Goal: Task Accomplishment & Management: Manage account settings

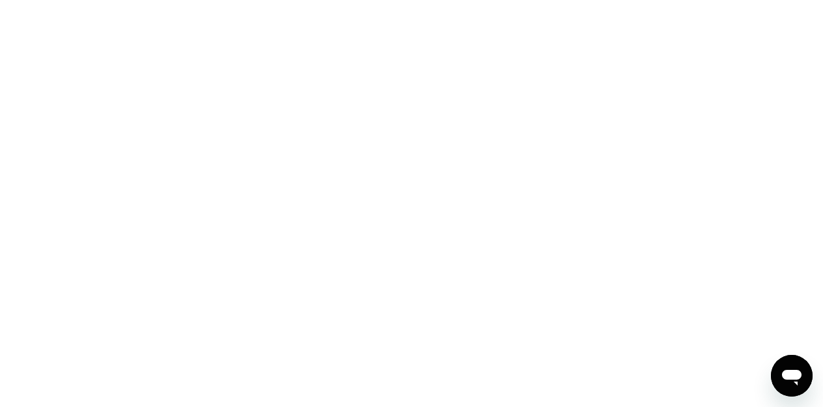
click at [455, 47] on div at bounding box center [411, 203] width 823 height 407
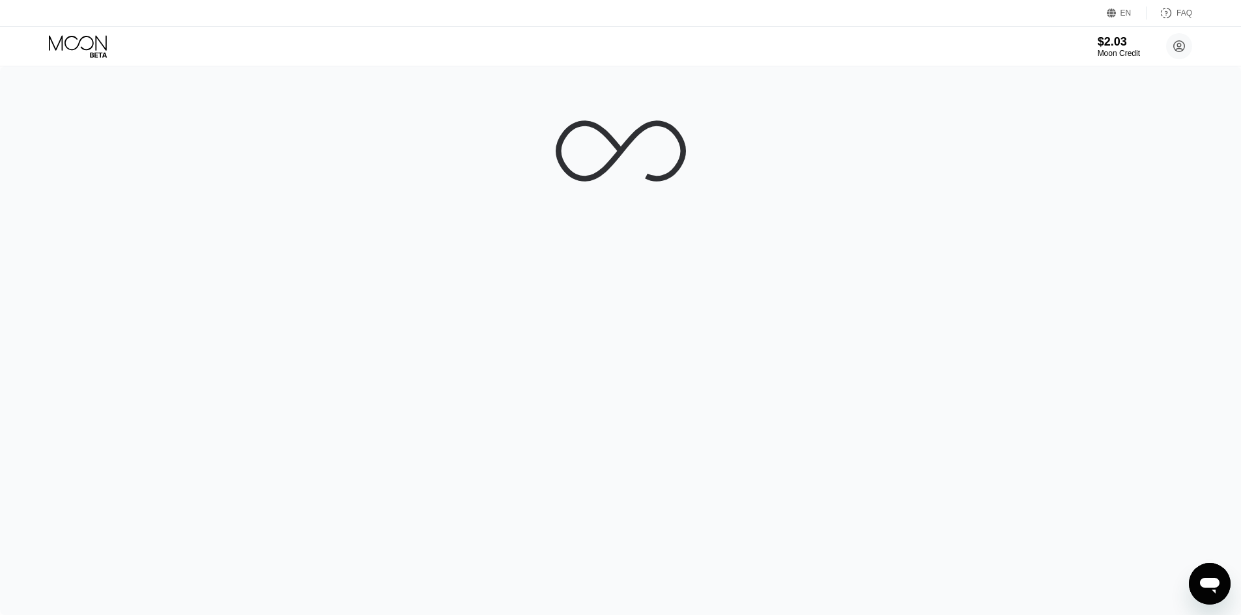
click at [822, 128] on div at bounding box center [620, 340] width 1241 height 549
click at [822, 53] on circle at bounding box center [1179, 46] width 26 height 26
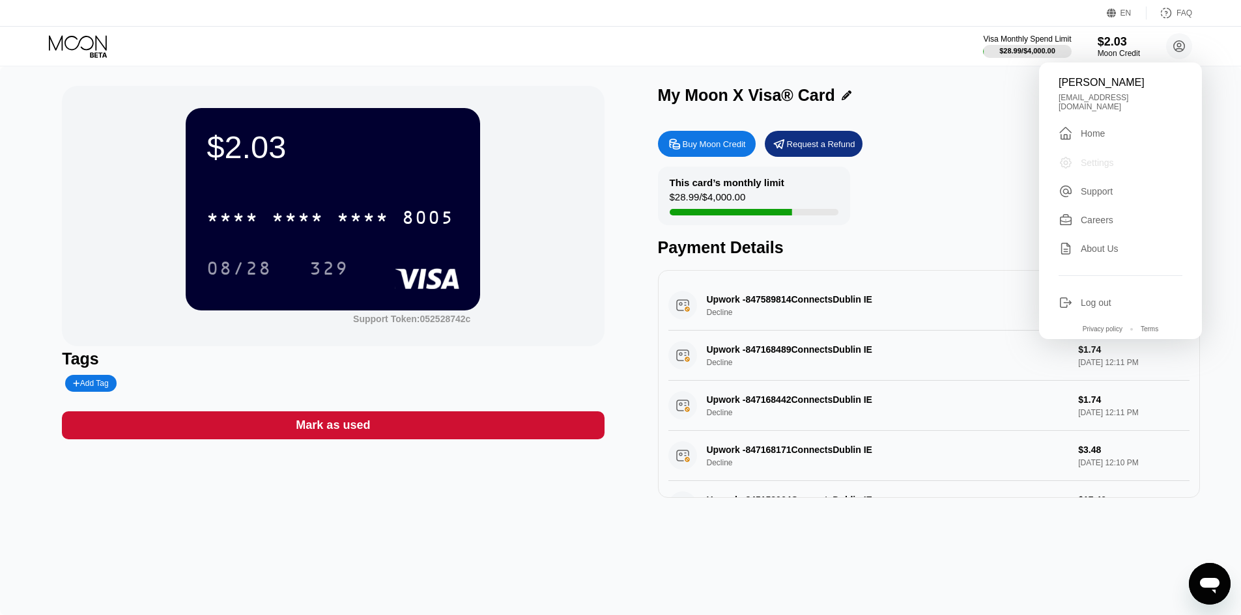
click at [822, 159] on div "Settings" at bounding box center [1120, 163] width 124 height 14
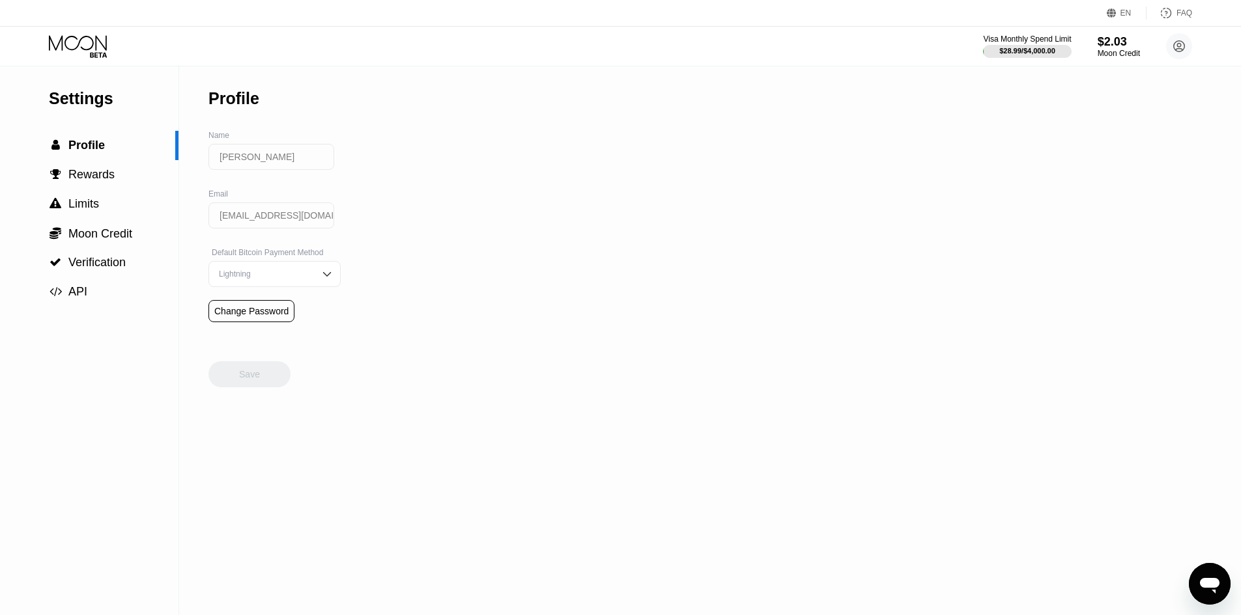
click at [276, 279] on div "Lightning" at bounding box center [265, 274] width 98 height 9
click at [416, 284] on div "Settings  Profile  Rewards  Limits  Moon Credit  Verification  API Profil…" at bounding box center [620, 340] width 1241 height 549
click at [272, 316] on div "Change Password" at bounding box center [251, 311] width 74 height 10
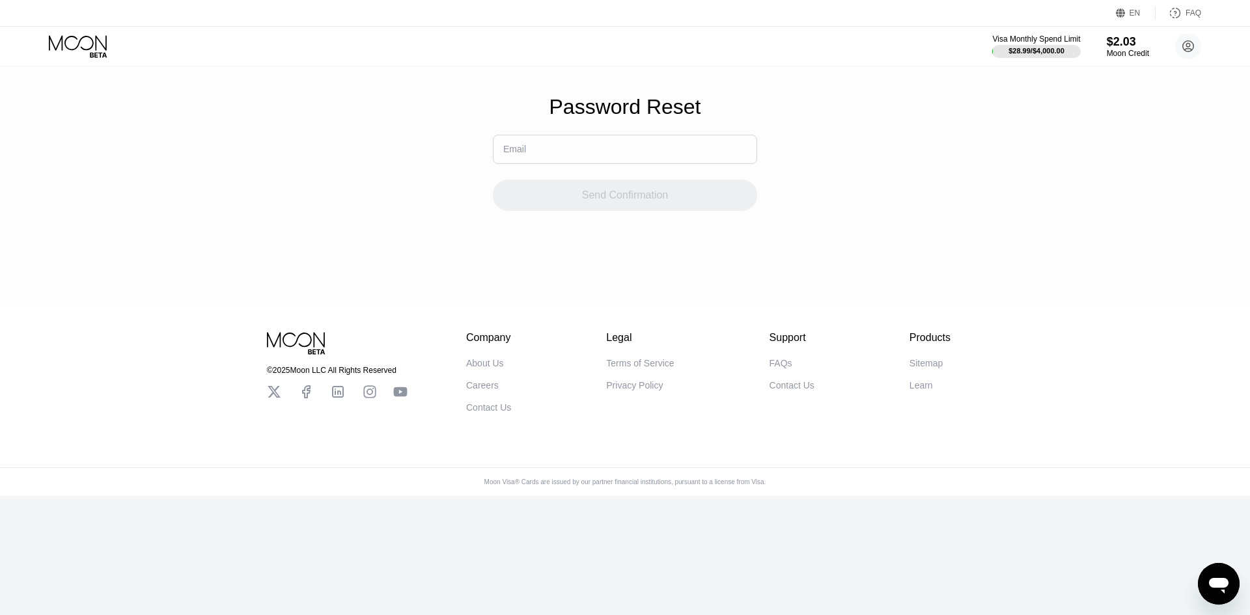
click at [587, 162] on input "text" at bounding box center [625, 149] width 264 height 29
click at [370, 83] on div "Password Reset Email Send Confirmation" at bounding box center [625, 153] width 1250 height 306
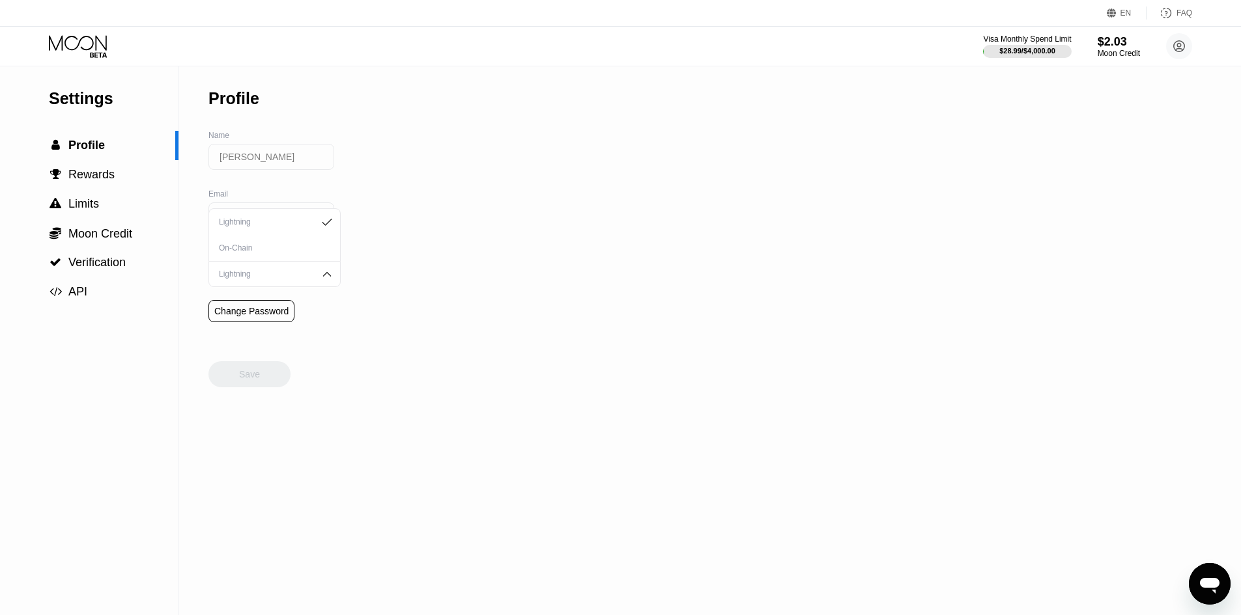
click at [519, 247] on div "Settings  Profile  Rewards  Limits  Moon Credit  Verification  API Profil…" at bounding box center [620, 340] width 1241 height 549
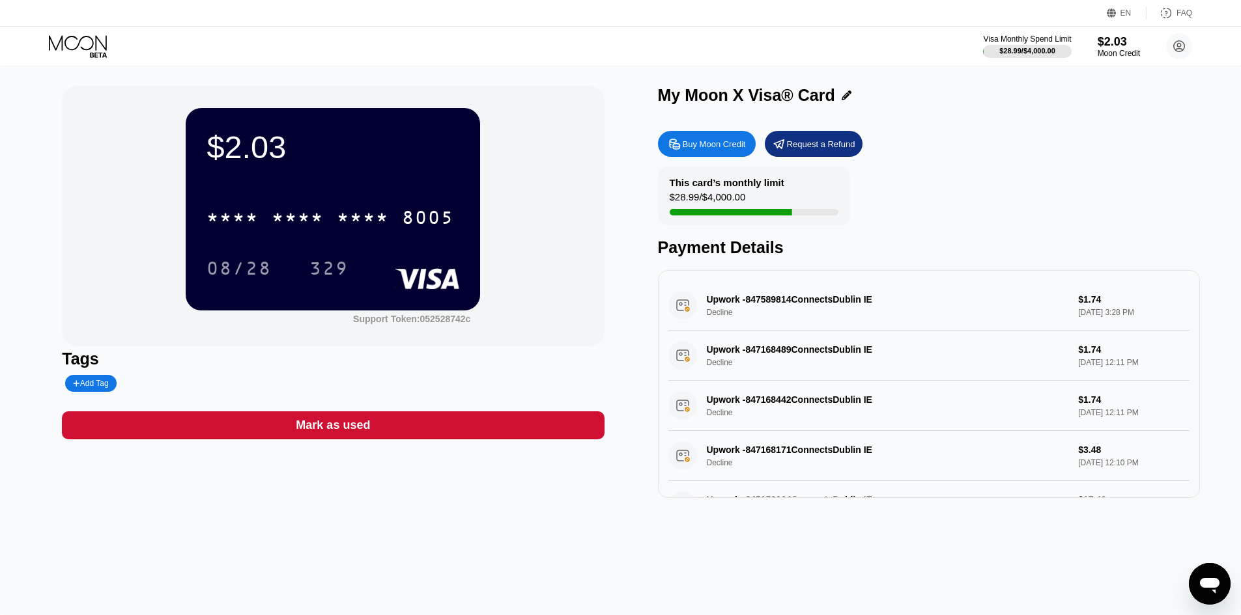
click at [526, 97] on div "$2.03 * * * * * * * * * * * * 8005 08/28 329 Support Token: 052528742c" at bounding box center [333, 216] width 542 height 260
click at [539, 124] on div "$2.03 * * * * * * * * * * * * 8005 08/28 329 Support Token: 052528742c" at bounding box center [333, 216] width 542 height 260
click at [822, 51] on circle at bounding box center [1179, 46] width 26 height 26
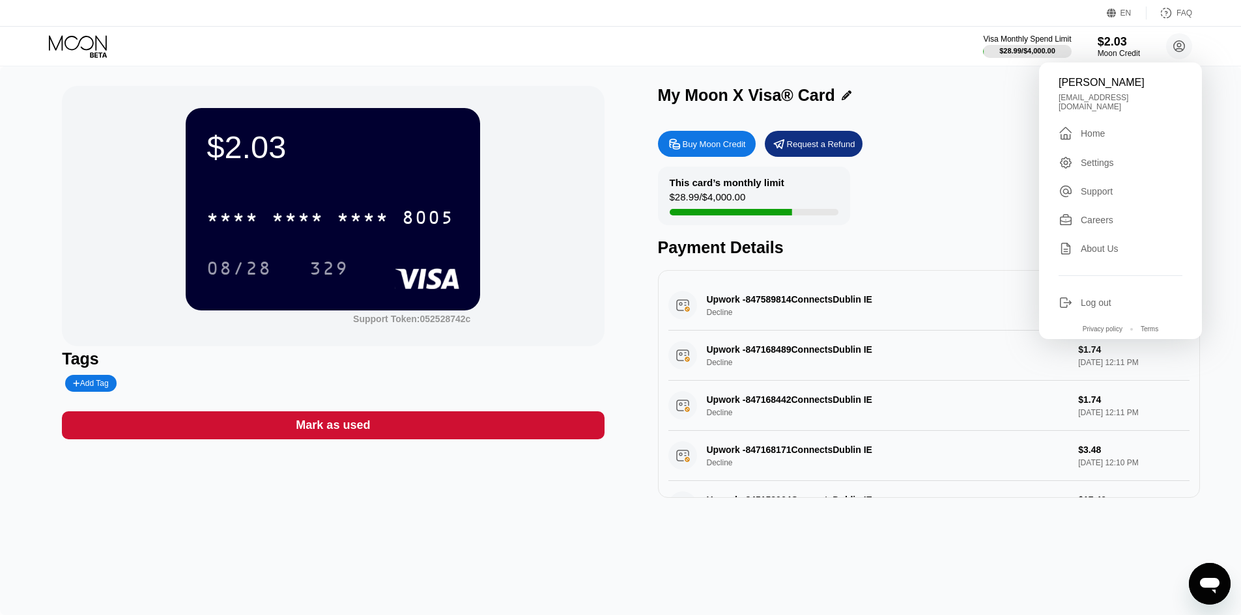
click at [822, 158] on div "Settings" at bounding box center [1096, 163] width 33 height 10
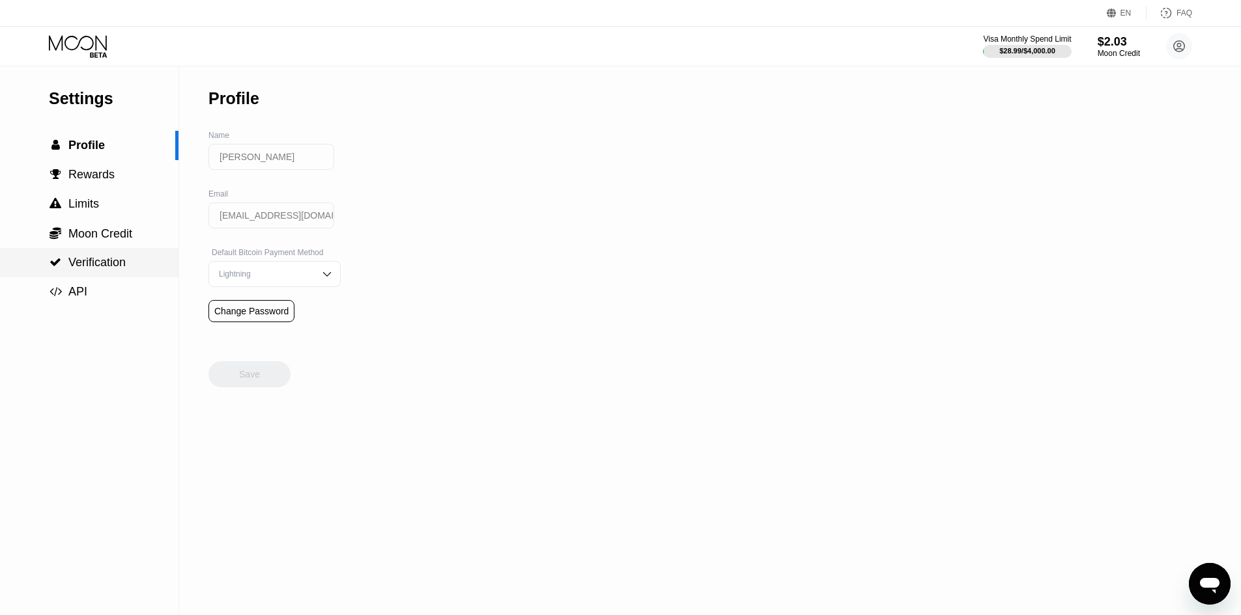
click at [117, 260] on span "Verification" at bounding box center [96, 262] width 57 height 13
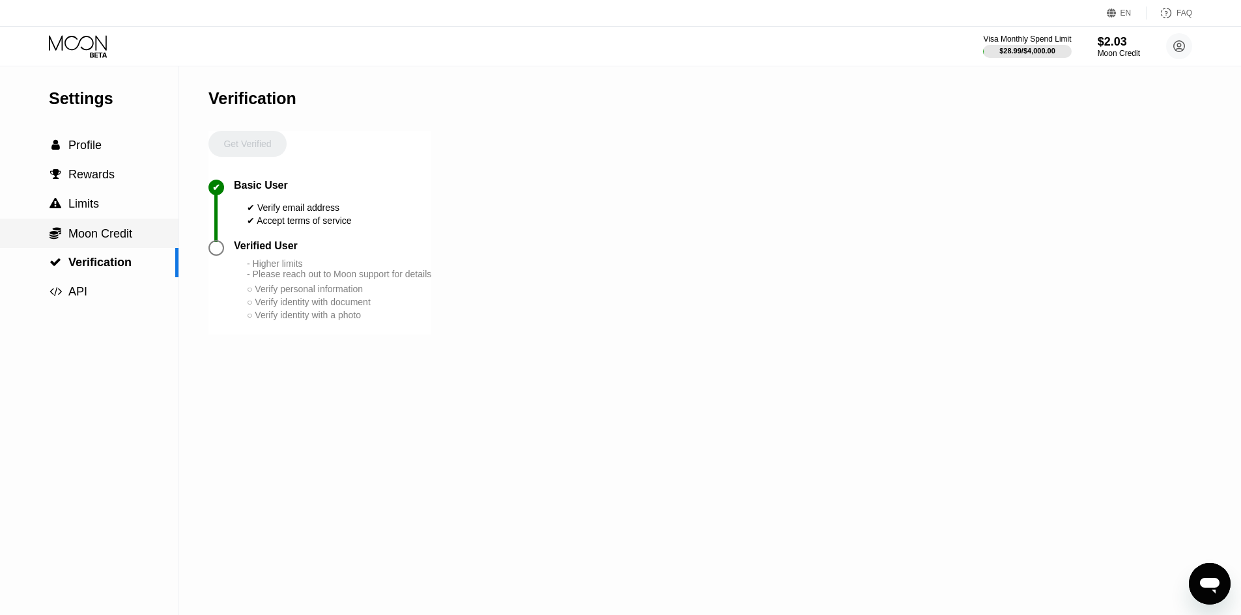
click at [124, 240] on span "Moon Credit" at bounding box center [100, 233] width 64 height 13
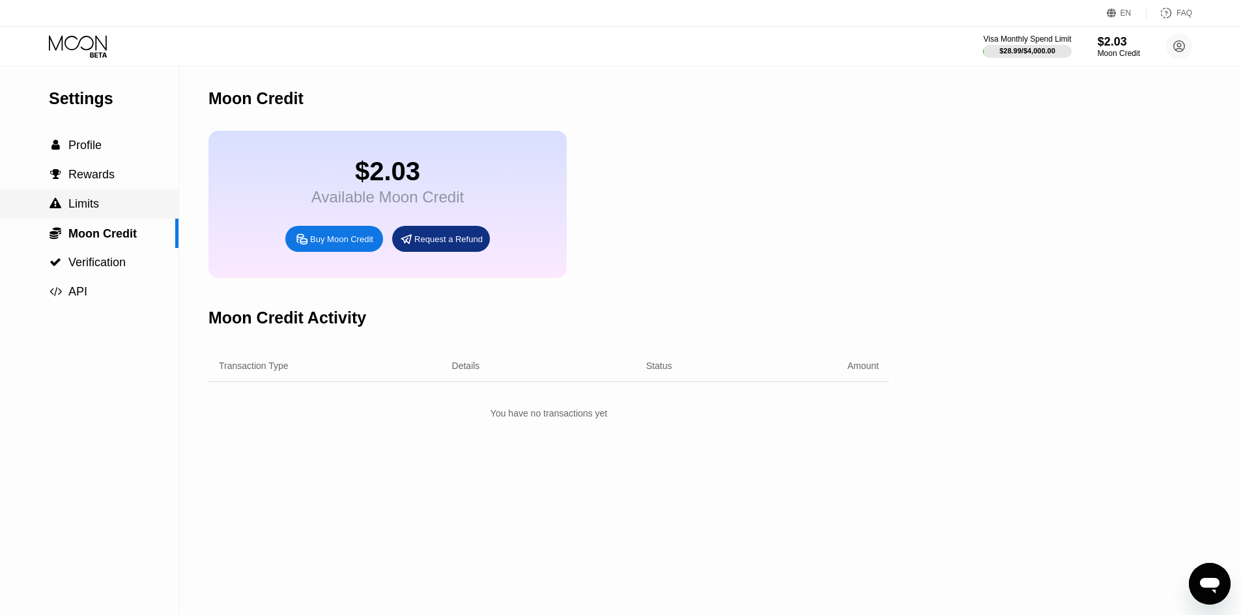
click at [100, 202] on div " Limits" at bounding box center [89, 204] width 178 height 14
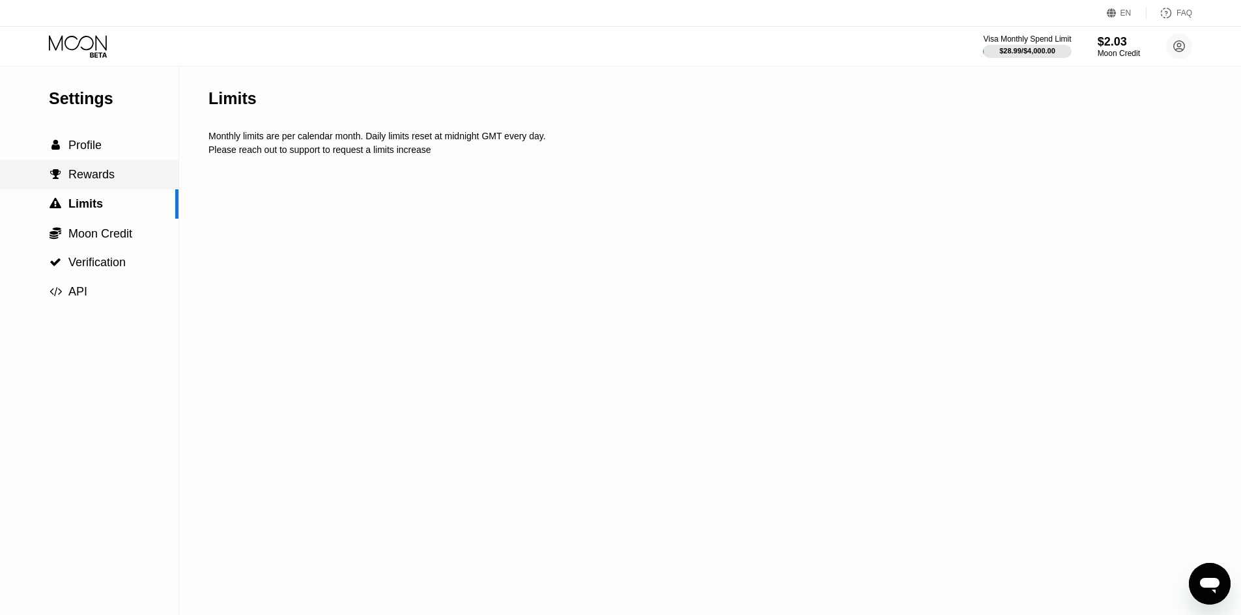
click at [101, 188] on div " Rewards" at bounding box center [89, 174] width 178 height 29
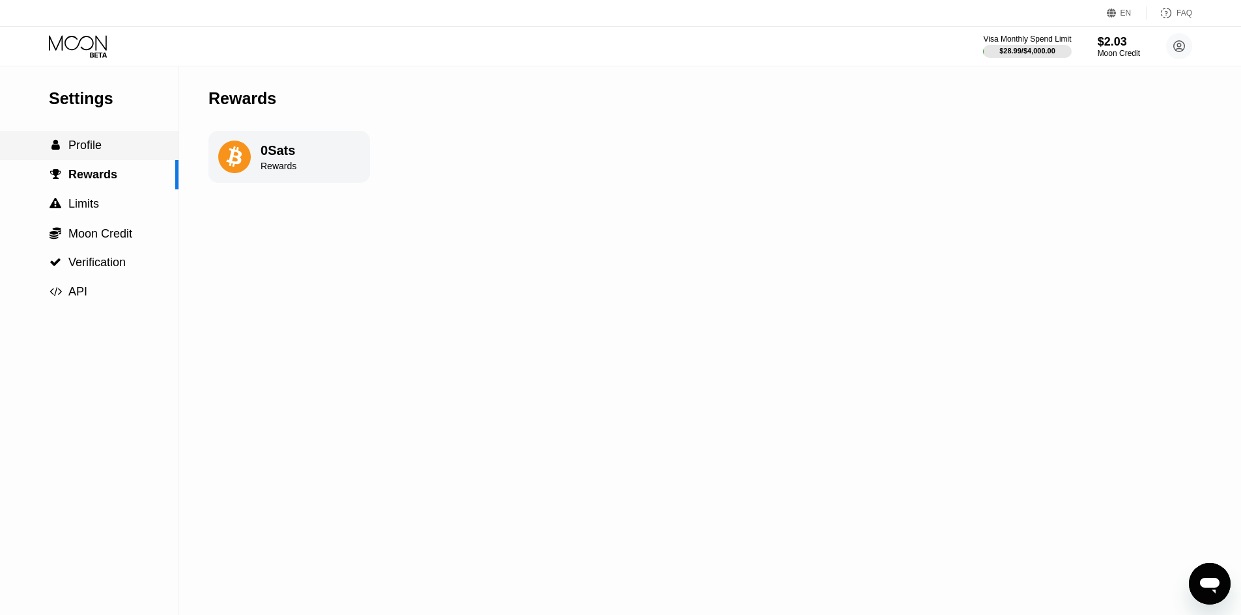
click at [112, 159] on div " Profile" at bounding box center [89, 145] width 178 height 29
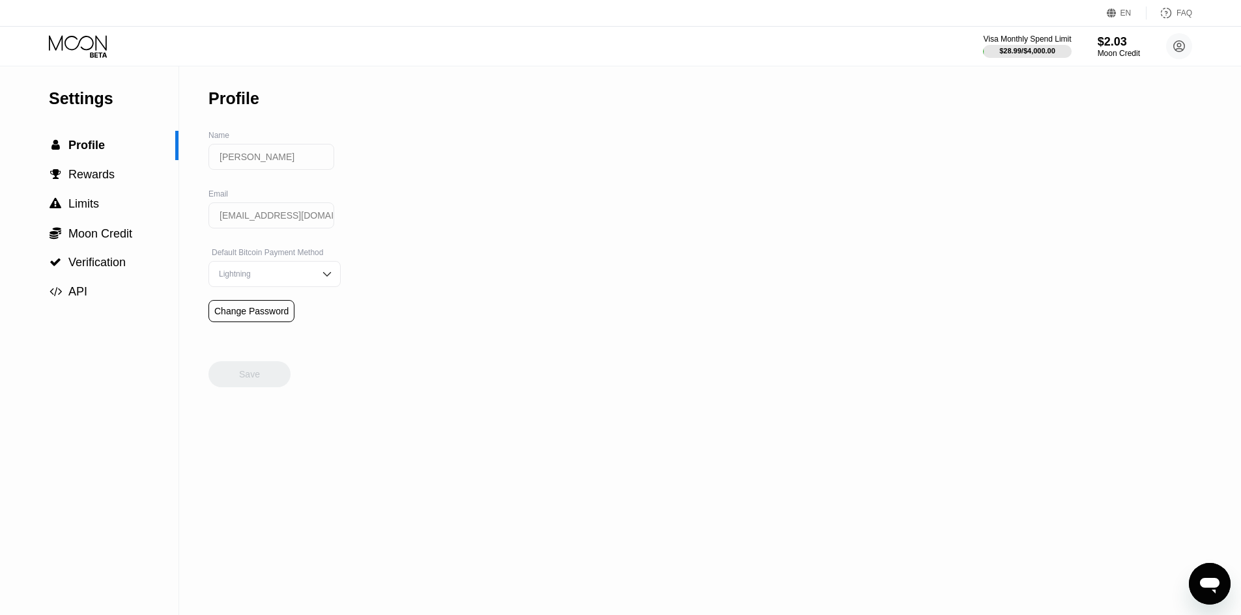
click at [264, 166] on input "[PERSON_NAME]" at bounding box center [271, 157] width 126 height 26
click at [280, 218] on input "[EMAIL_ADDRESS][DOMAIN_NAME]" at bounding box center [271, 216] width 126 height 26
click at [277, 219] on input "[EMAIL_ADDRESS][DOMAIN_NAME]" at bounding box center [271, 216] width 126 height 26
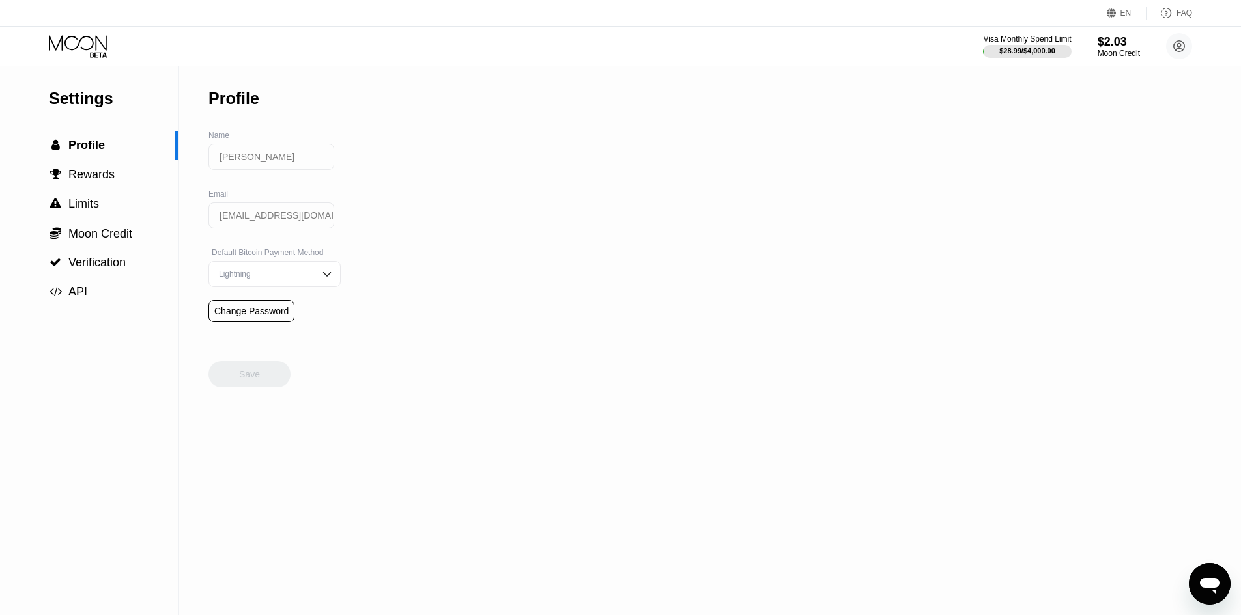
click at [306, 283] on div "Lightning" at bounding box center [274, 274] width 132 height 26
click at [281, 315] on div "Change Password" at bounding box center [251, 311] width 74 height 10
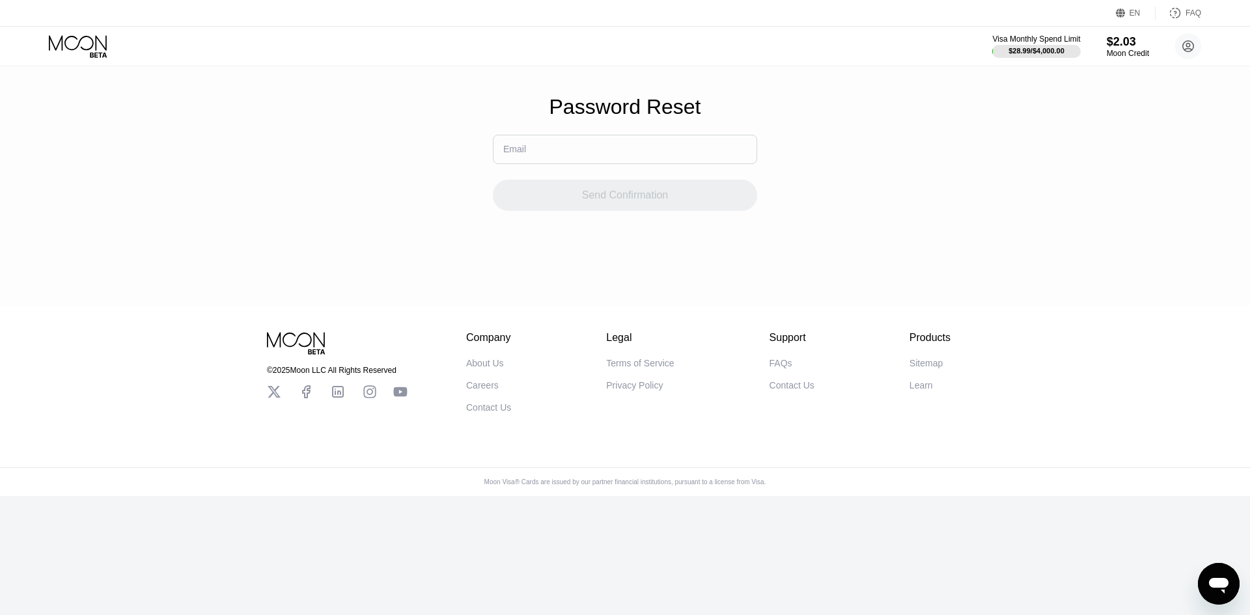
click at [637, 154] on input "text" at bounding box center [625, 149] width 264 height 29
drag, startPoint x: 389, startPoint y: 195, endPoint x: 382, endPoint y: 196, distance: 6.5
click at [386, 196] on div "Password Reset Email Send Confirmation" at bounding box center [625, 153] width 1250 height 306
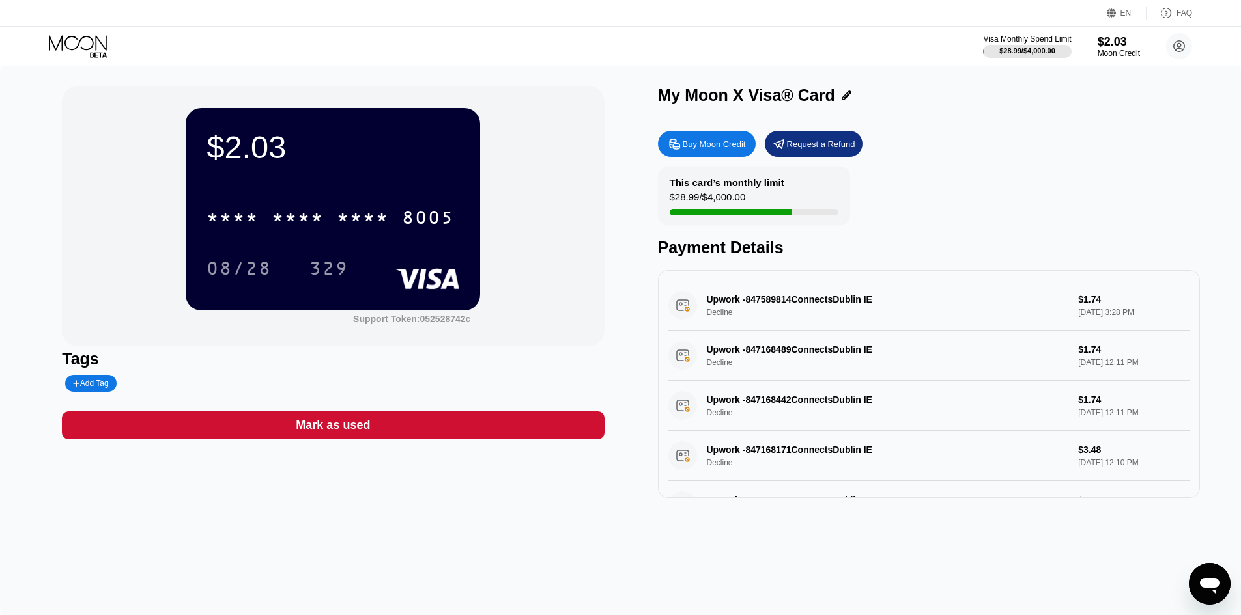
click at [535, 211] on div "$2.03 * * * * * * * * * * * * 8005 08/28 329 Support Token: 052528742c" at bounding box center [333, 216] width 542 height 260
click at [551, 406] on div "$2.03 * * * * * * * * * * * * 8005 08/28 329 Support Token: 052528742c Tags Add…" at bounding box center [333, 292] width 542 height 412
